Goal: Task Accomplishment & Management: Complete application form

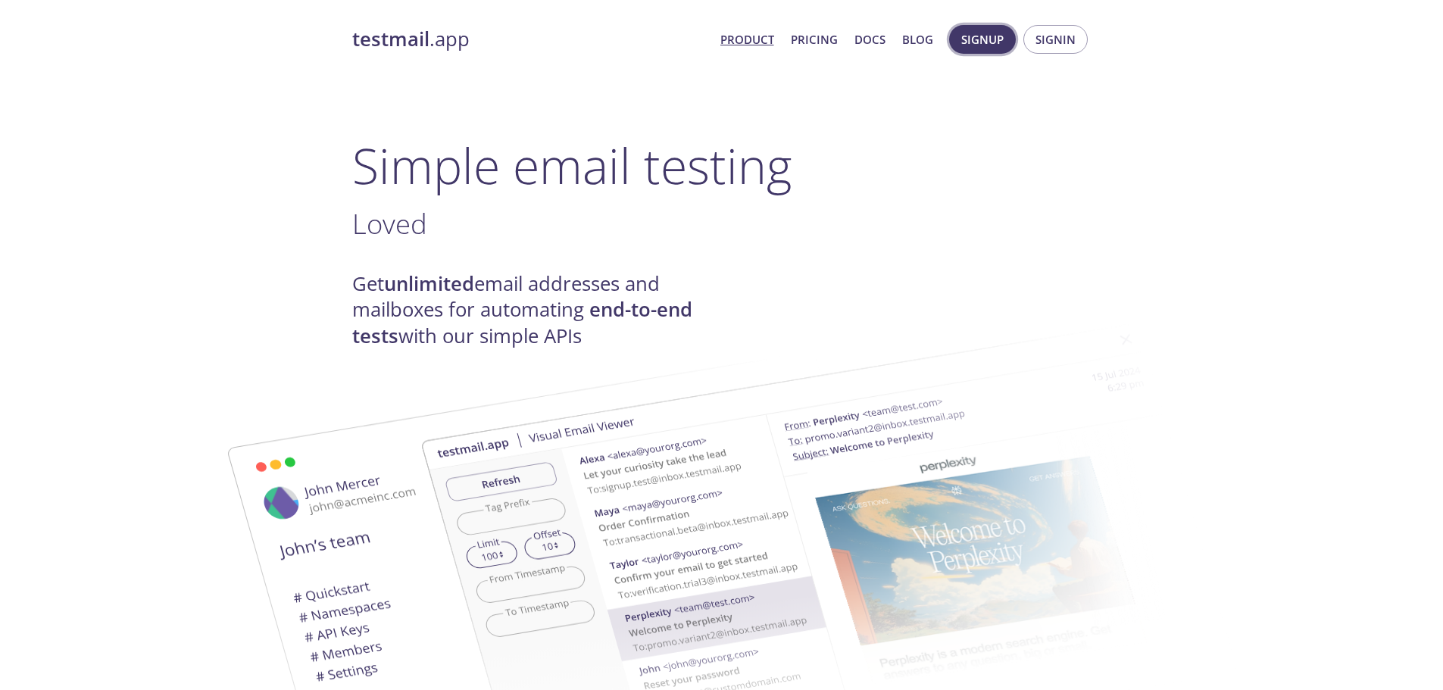
click at [981, 46] on span "Signup" at bounding box center [982, 40] width 42 height 20
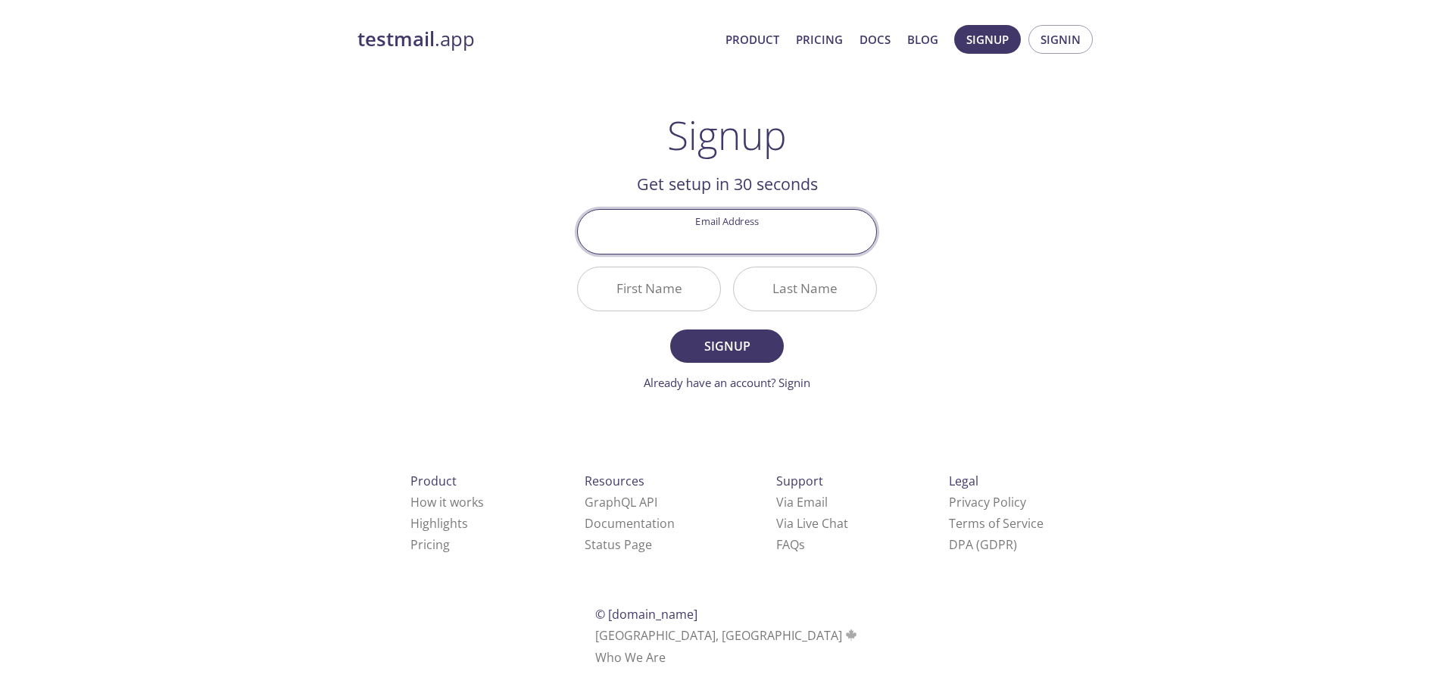
click at [748, 241] on input "Email Address" at bounding box center [727, 231] width 298 height 43
type input "[EMAIL_ADDRESS][DOMAIN_NAME]"
click at [677, 288] on input "First Name" at bounding box center [649, 288] width 142 height 43
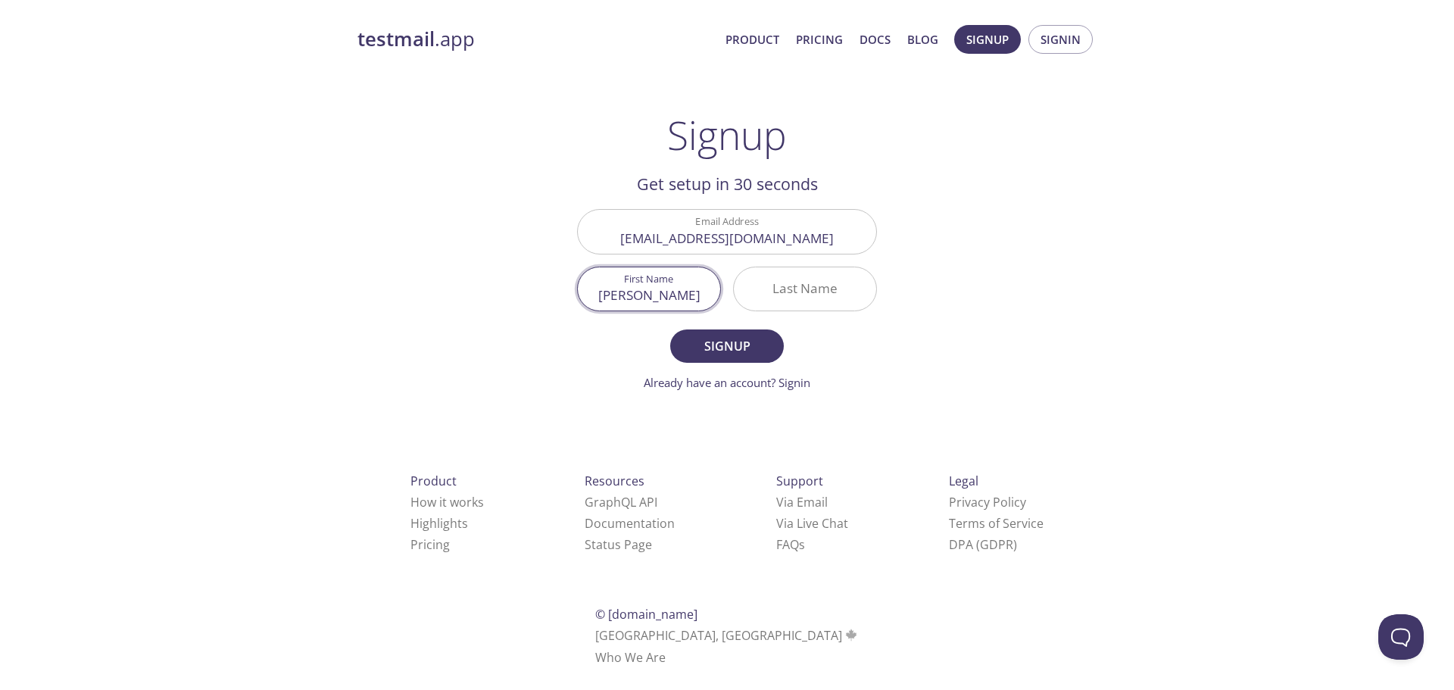
type input "[PERSON_NAME]"
click at [713, 355] on span "Signup" at bounding box center [727, 345] width 80 height 21
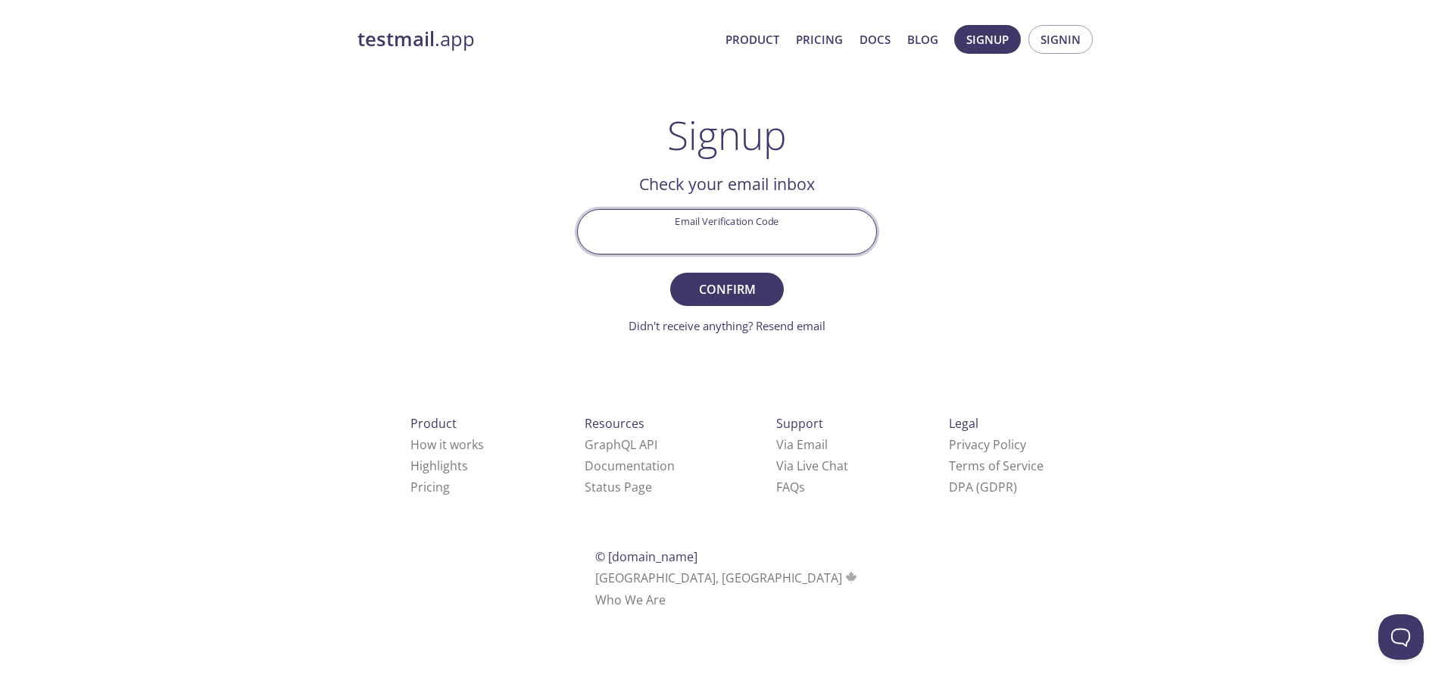
click at [729, 242] on input "Email Verification Code" at bounding box center [727, 231] width 298 height 43
paste input "4DJGFJG"
type input "4DJGFJG"
click at [741, 288] on span "Confirm" at bounding box center [727, 289] width 80 height 21
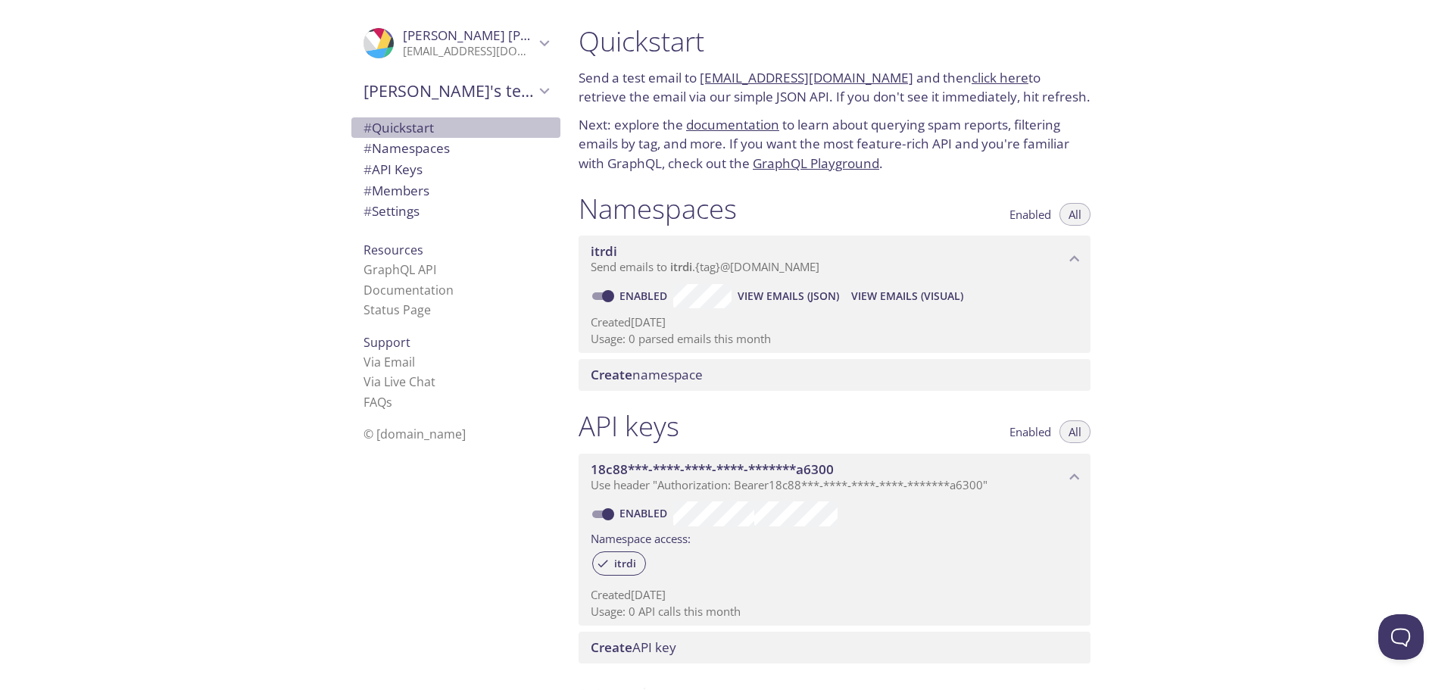
click at [407, 131] on span "# Quickstart" at bounding box center [399, 127] width 70 height 17
click at [972, 83] on link "click here" at bounding box center [1000, 77] width 57 height 17
click at [535, 88] on icon "Jean's team" at bounding box center [545, 91] width 20 height 20
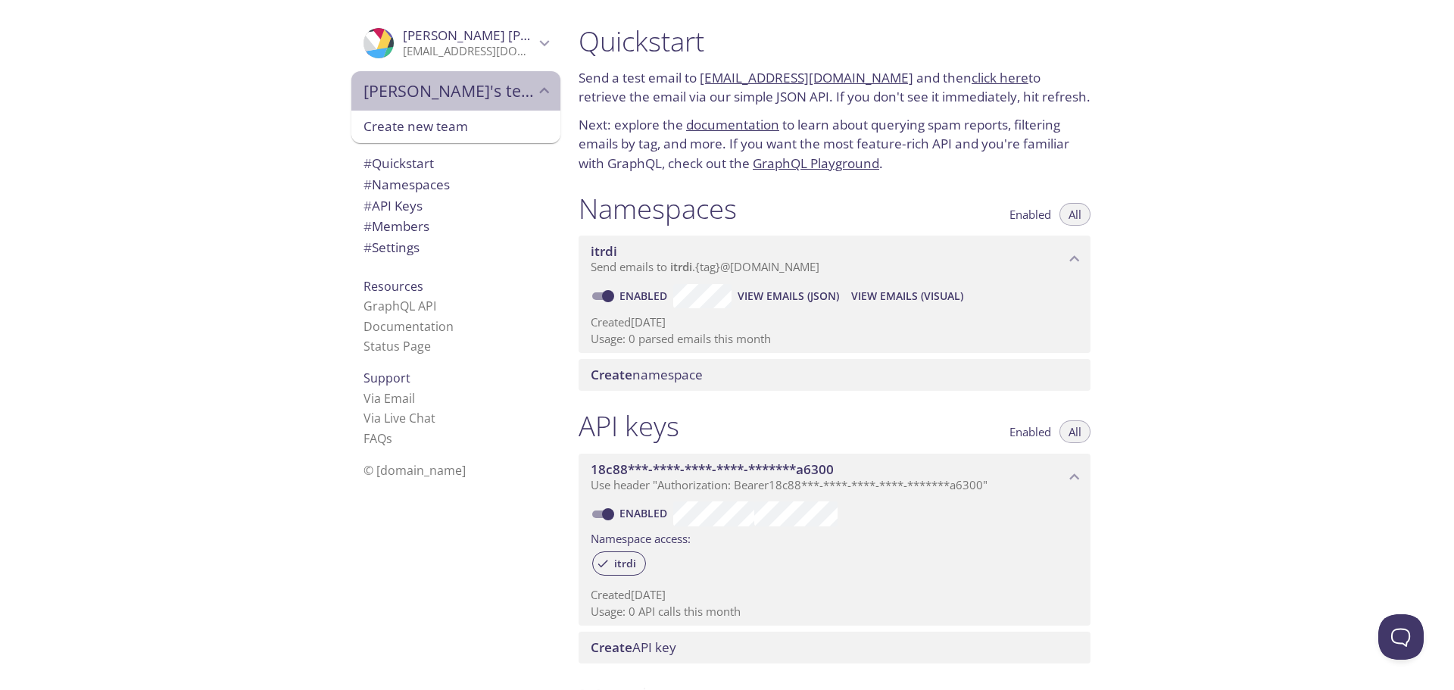
click at [540, 88] on icon "Jean's team" at bounding box center [545, 90] width 10 height 6
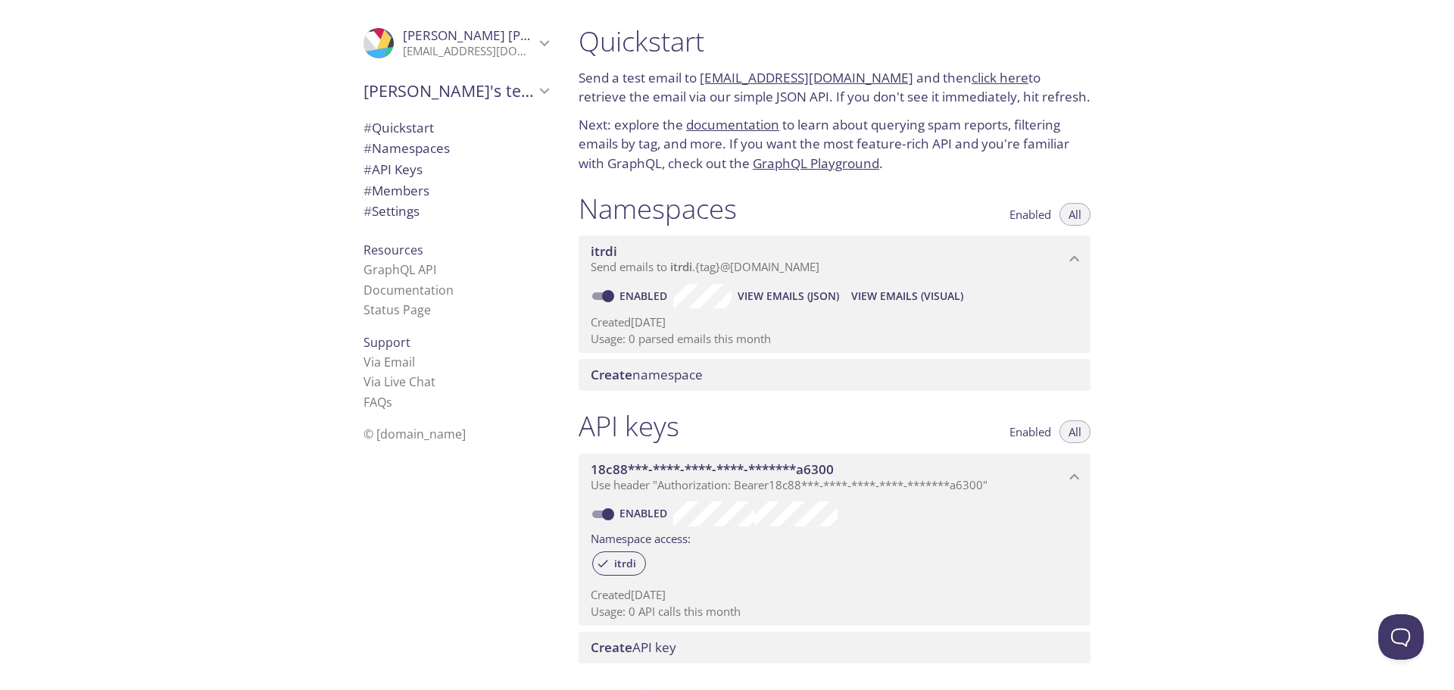
click at [538, 38] on icon "Jean Lozano" at bounding box center [545, 43] width 20 height 20
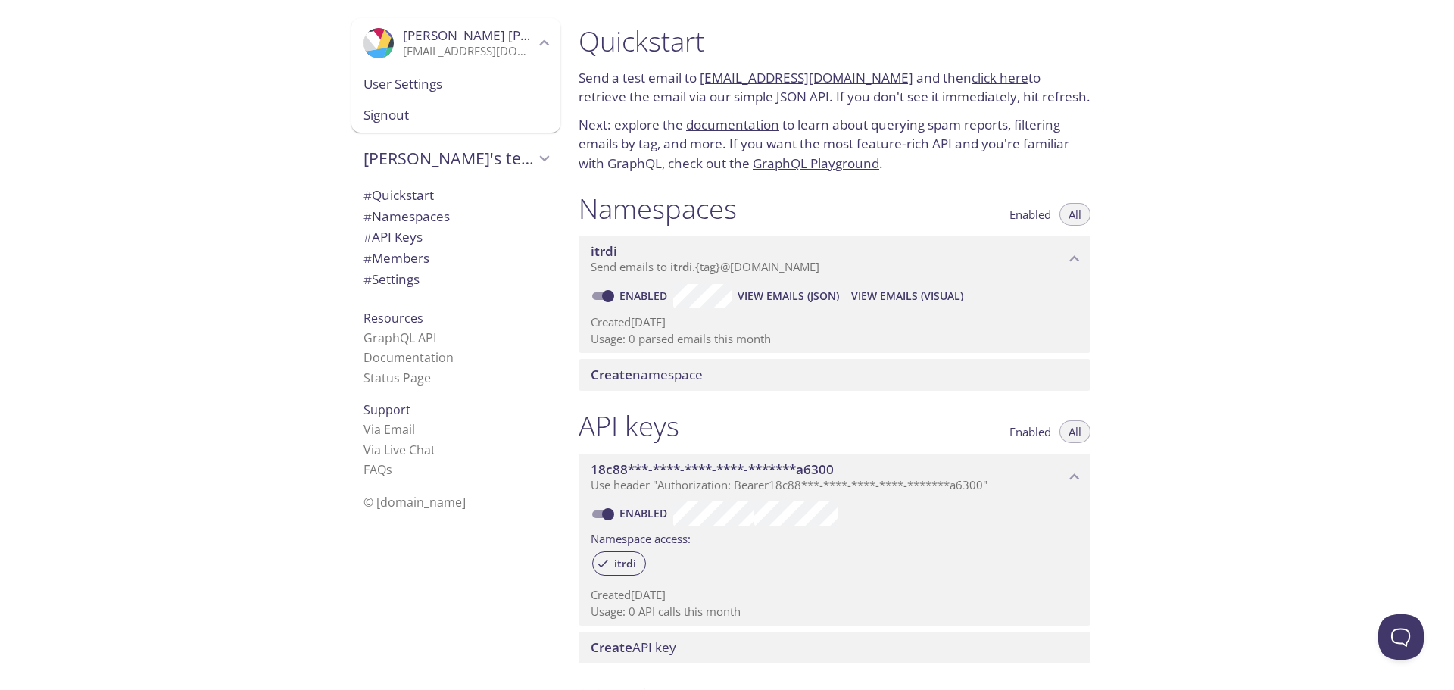
click at [538, 38] on icon "Jean Lozano" at bounding box center [545, 43] width 20 height 20
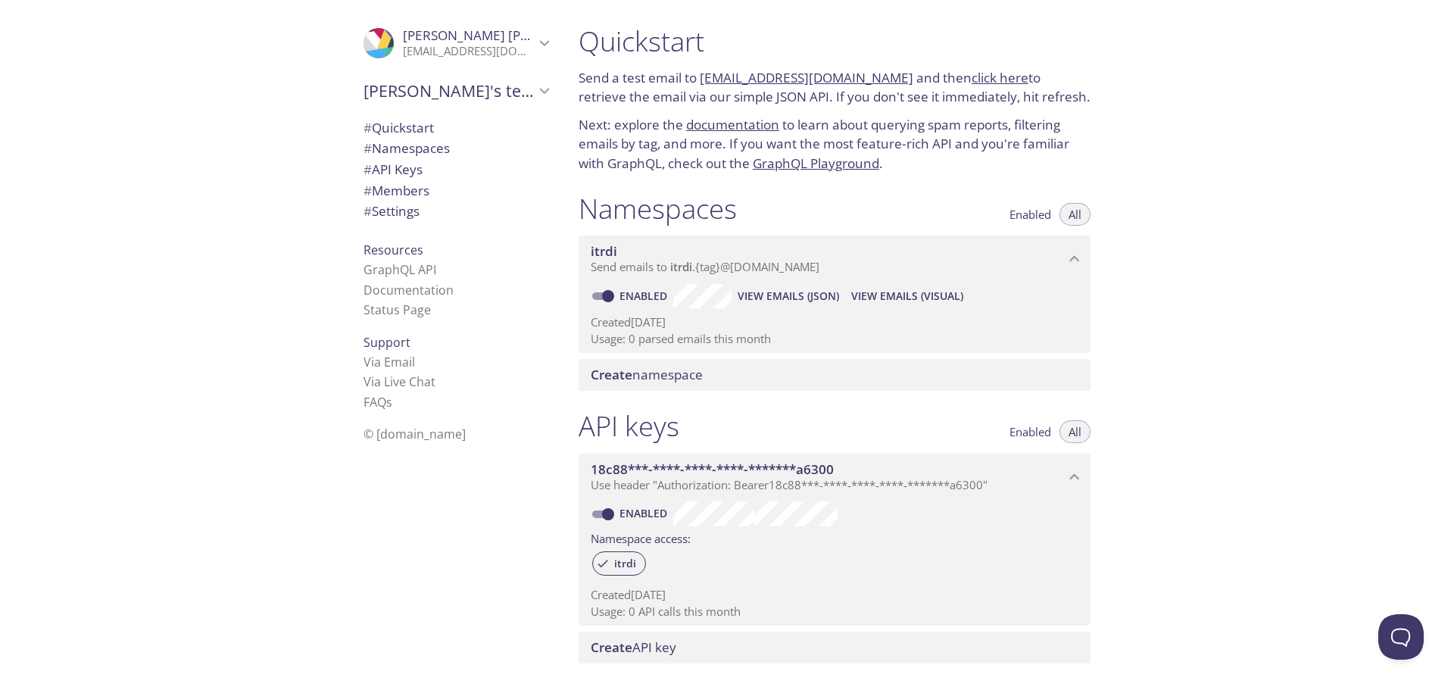
click at [535, 52] on icon "Jean Lozano" at bounding box center [545, 43] width 20 height 20
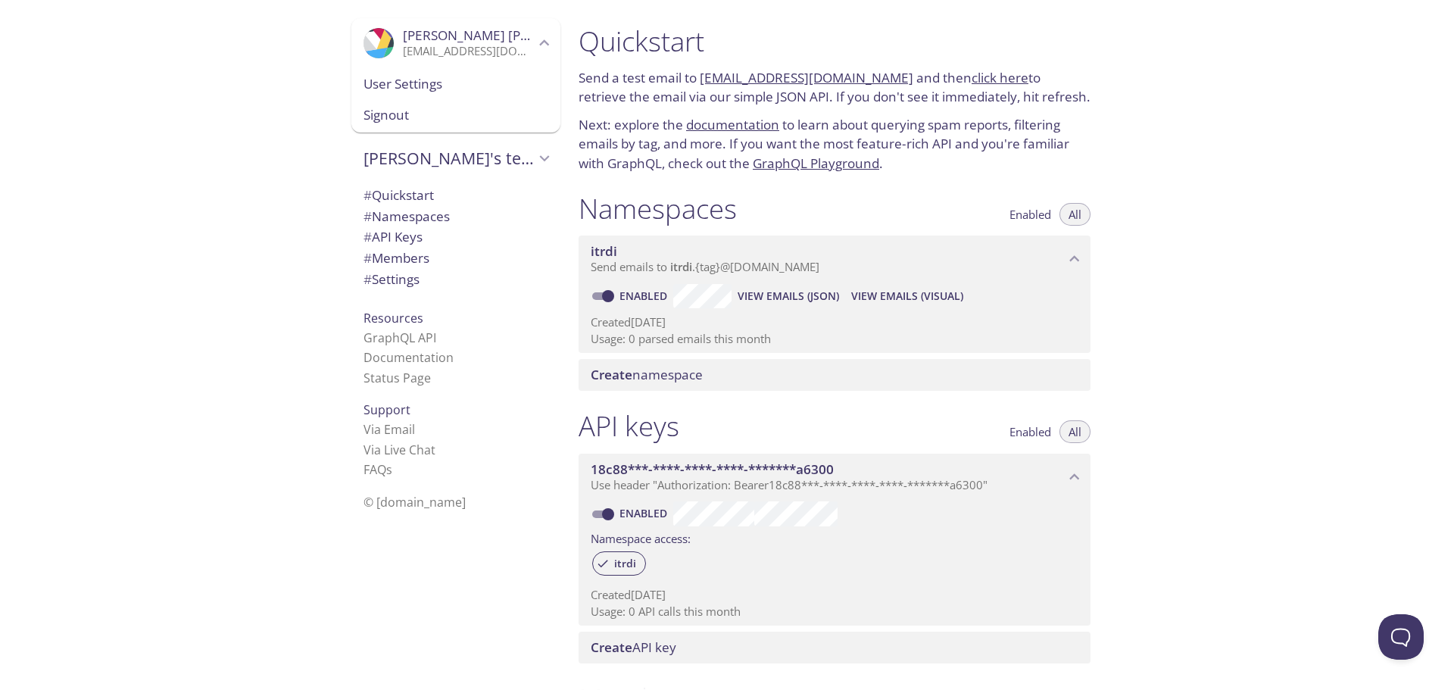
click at [390, 102] on div "Signout" at bounding box center [455, 115] width 209 height 33
